Goal: Task Accomplishment & Management: Manage account settings

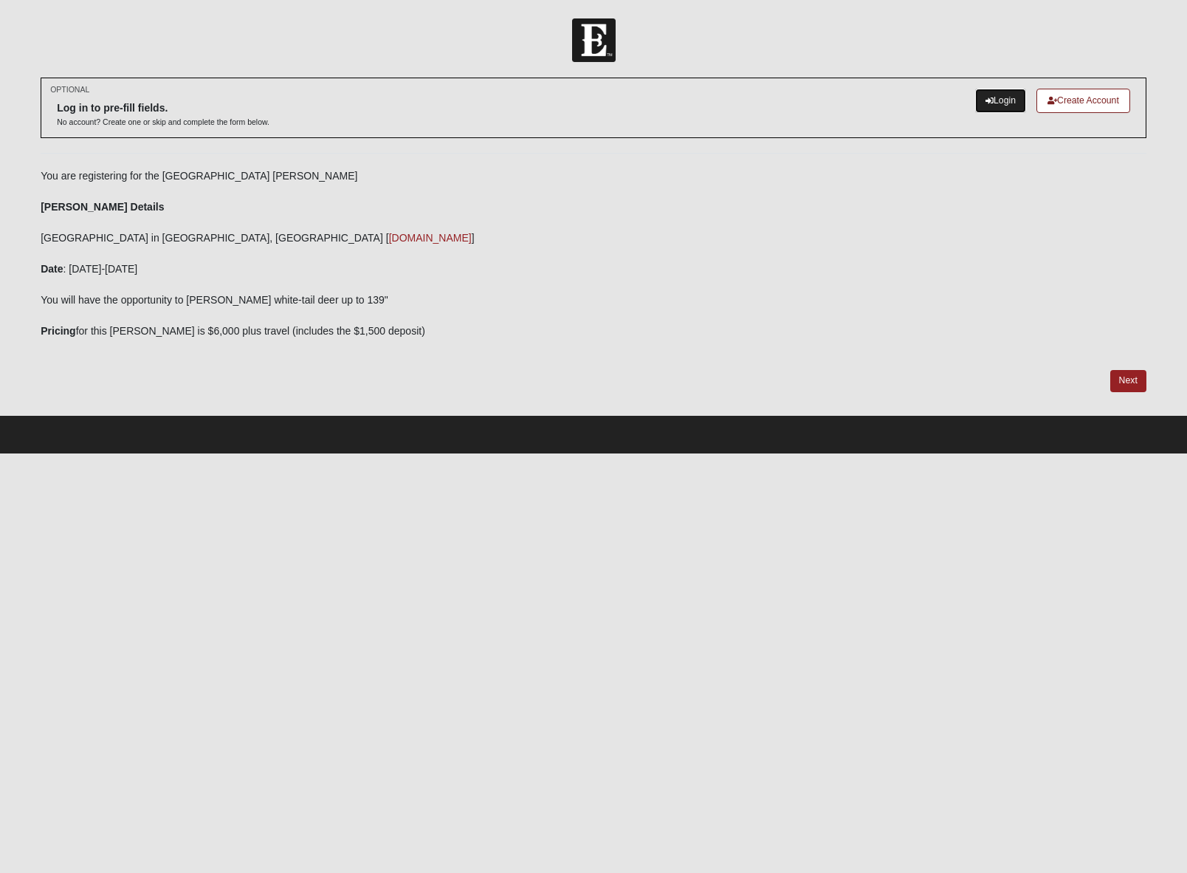
click at [1001, 100] on link "Login" at bounding box center [1000, 101] width 51 height 24
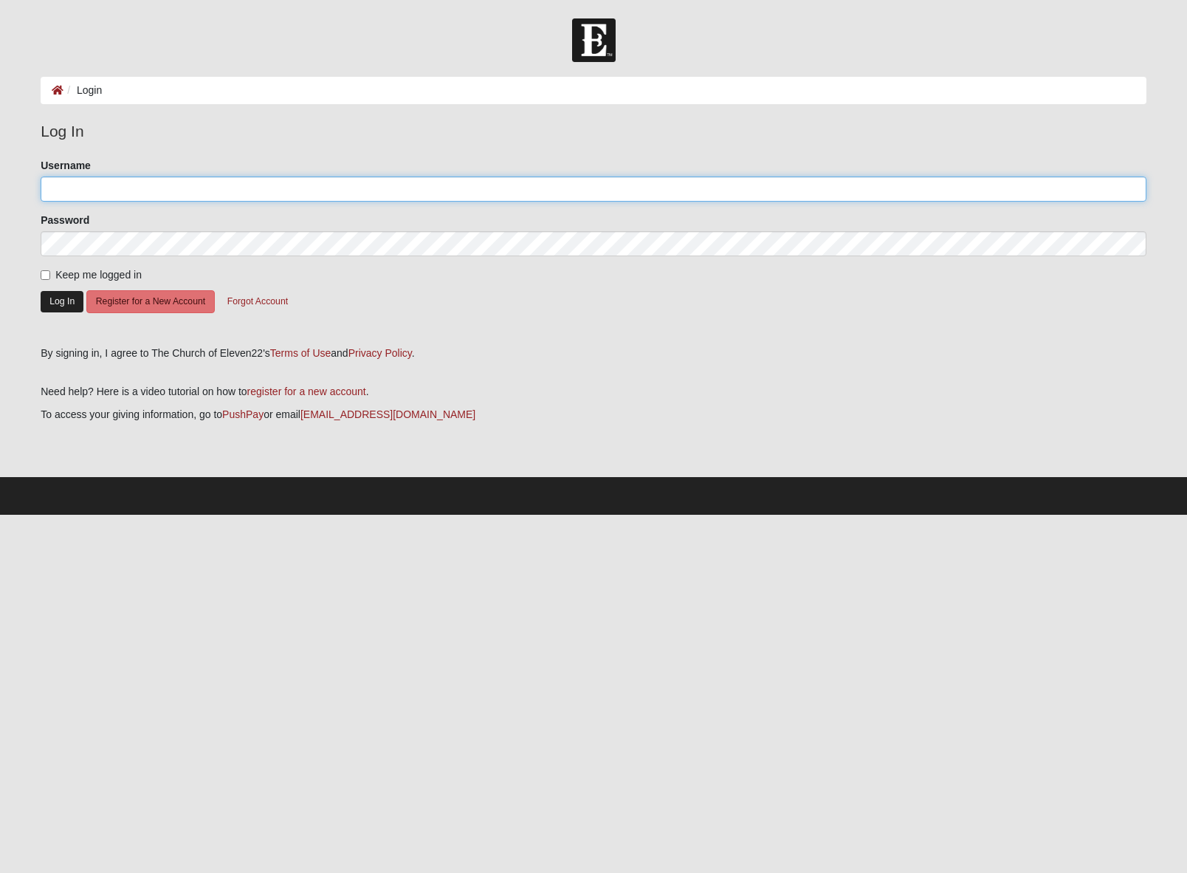
type input "rhettbutlerdc"
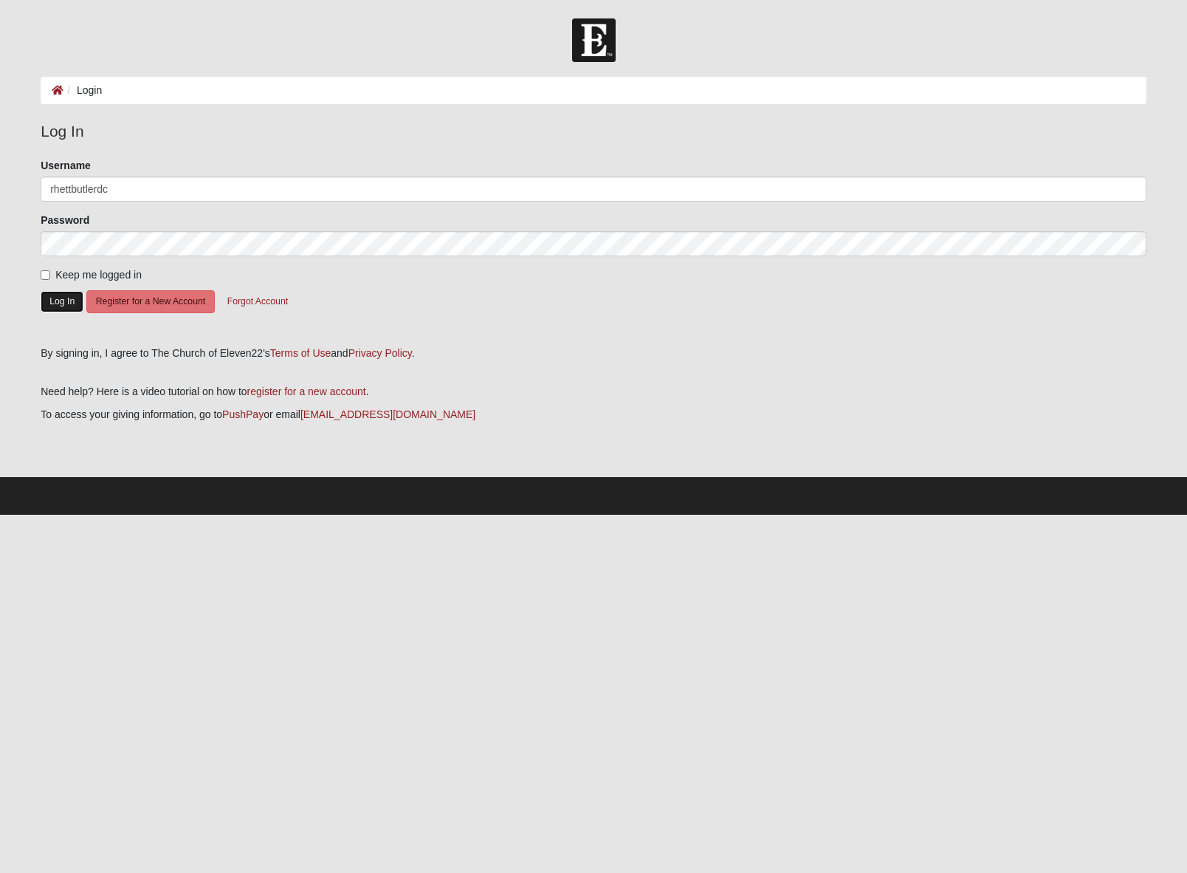
click at [58, 298] on button "Log In" at bounding box center [62, 301] width 43 height 21
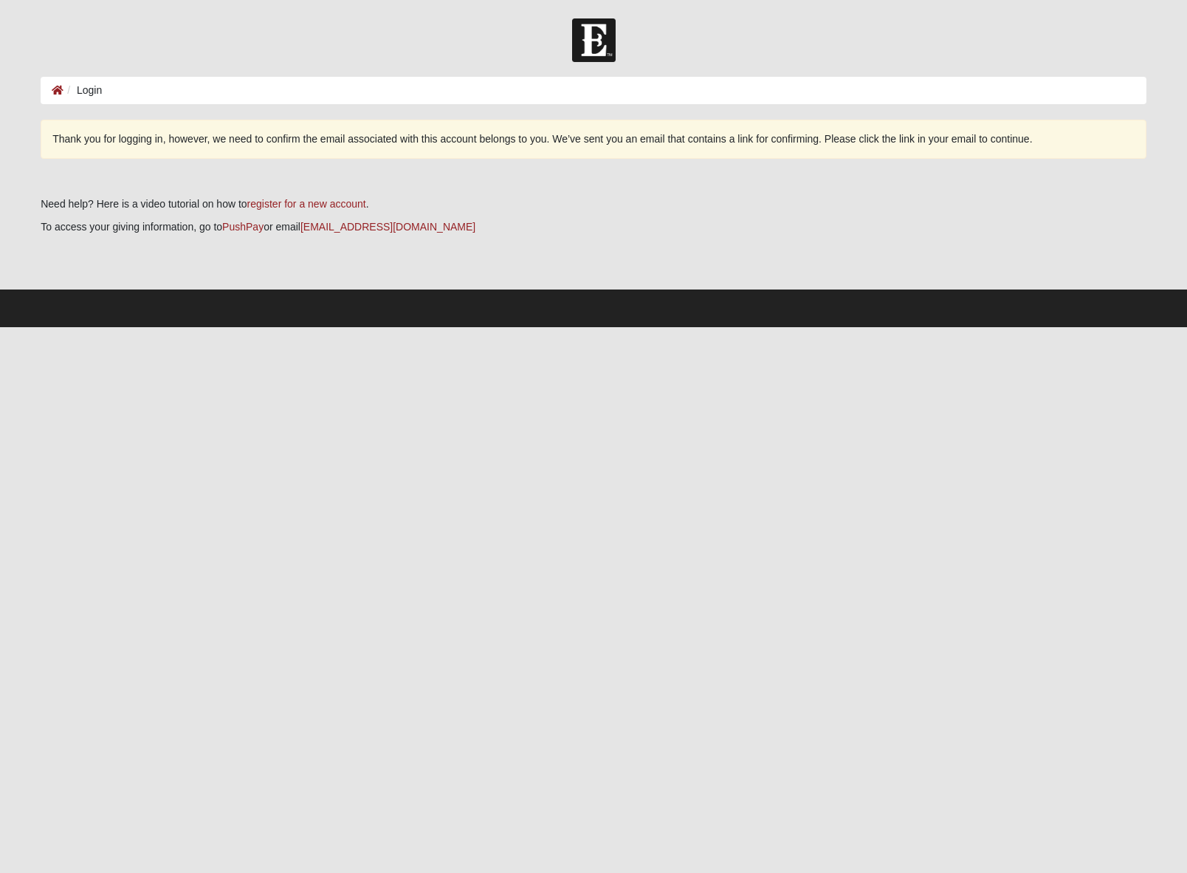
click at [922, 137] on div "Thank you for logging in, however, we need to confirm the email associated with…" at bounding box center [594, 139] width 1106 height 39
click at [958, 140] on div "Thank you for logging in, however, we need to confirm the email associated with…" at bounding box center [594, 139] width 1106 height 39
